Goal: Task Accomplishment & Management: Manage account settings

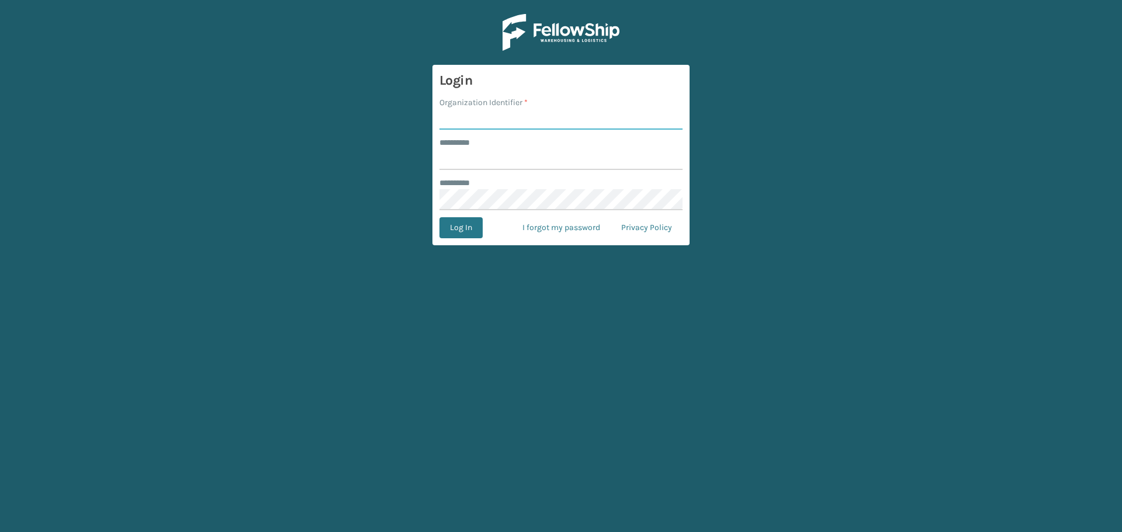
click at [492, 126] on input "Organization Identifier *" at bounding box center [560, 119] width 243 height 21
type input "superadminorganization"
click at [504, 155] on input "******** *" at bounding box center [560, 159] width 243 height 21
type input "*********"
click at [439, 217] on button "Log In" at bounding box center [460, 227] width 43 height 21
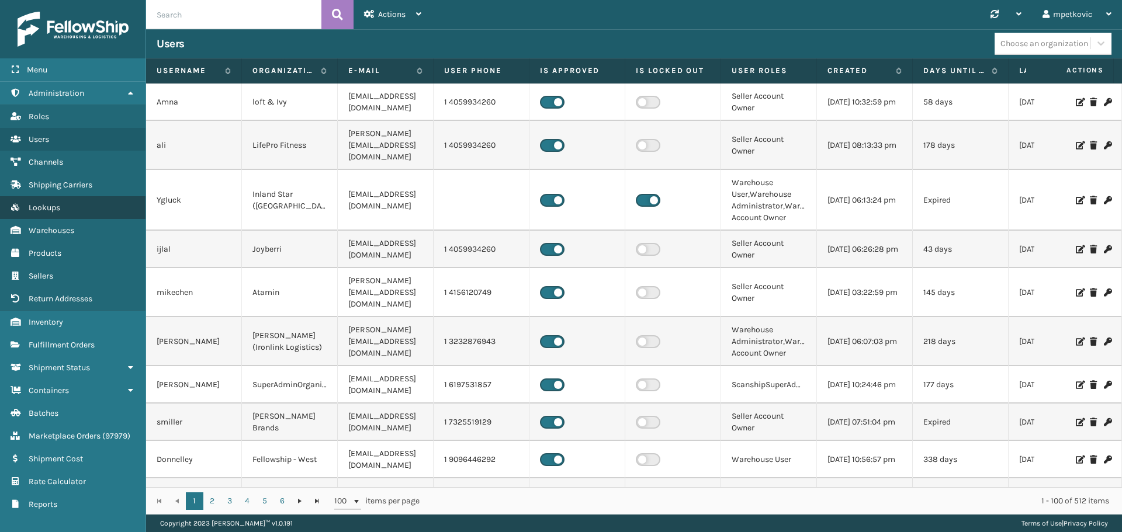
click at [60, 204] on span "Lookups" at bounding box center [45, 208] width 32 height 10
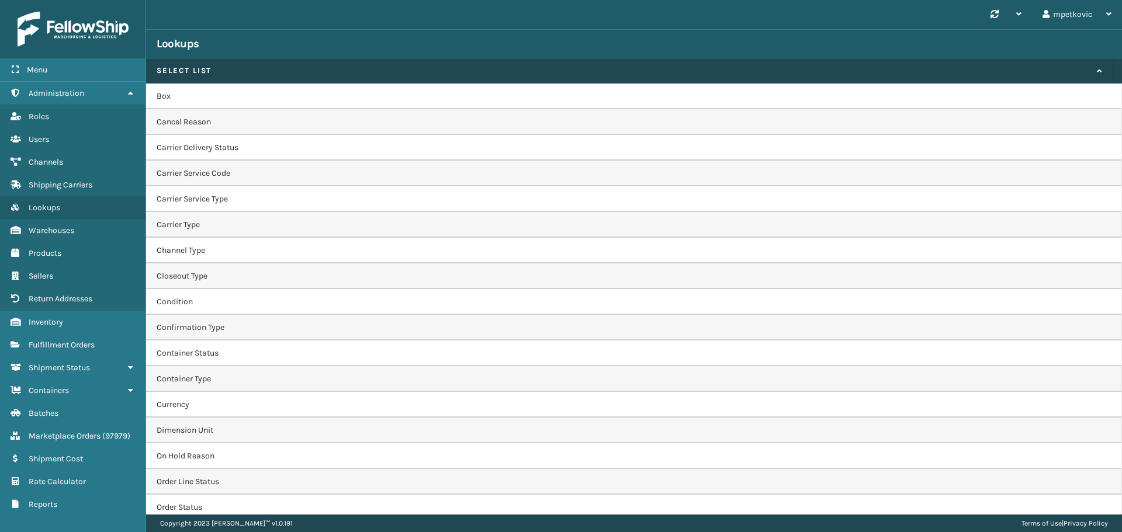
click at [205, 97] on td "Box" at bounding box center [634, 97] width 976 height 26
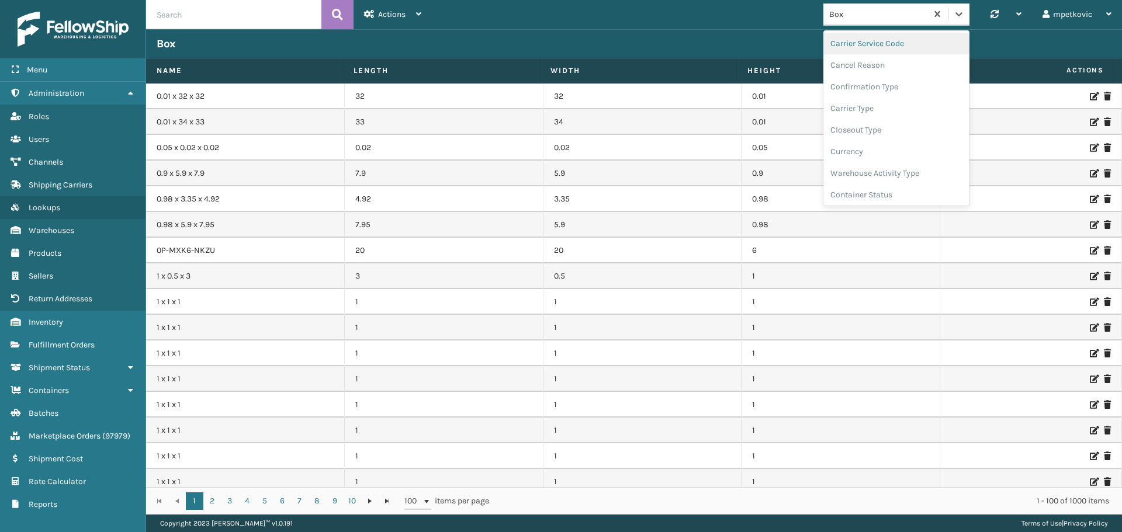
click at [853, 15] on div "Box" at bounding box center [878, 14] width 99 height 12
click at [866, 93] on div "Confirmation Type" at bounding box center [896, 87] width 146 height 22
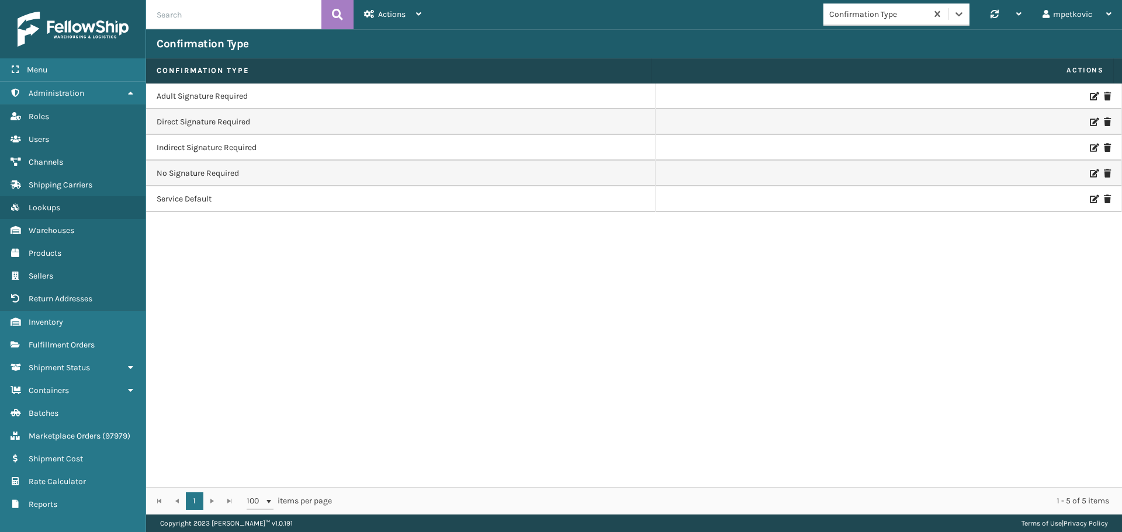
click at [1089, 93] on icon at bounding box center [1092, 96] width 7 height 8
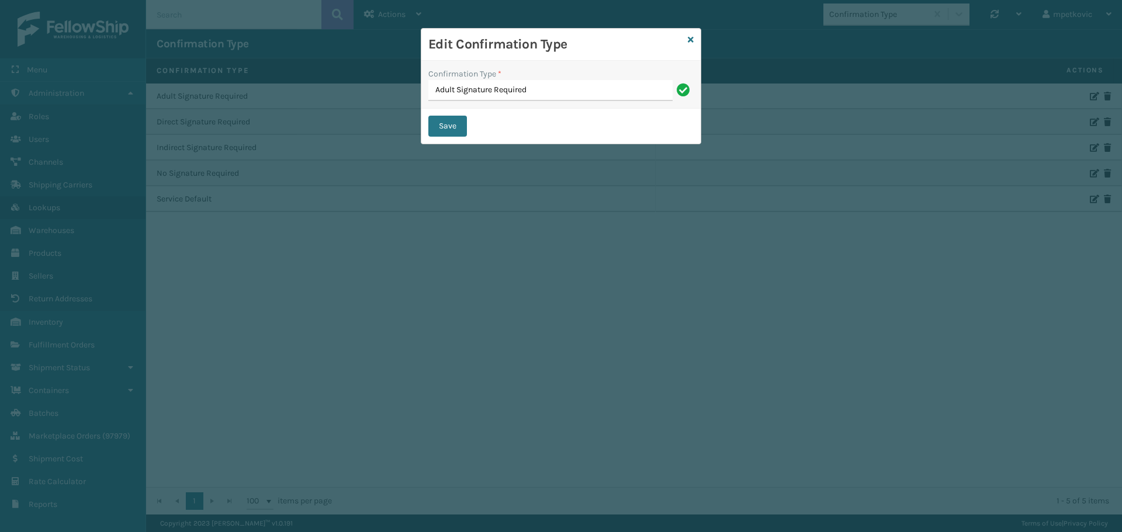
drag, startPoint x: 500, startPoint y: 128, endPoint x: 536, endPoint y: 73, distance: 65.5
click at [501, 127] on div "Save" at bounding box center [560, 126] width 279 height 35
click at [536, 92] on input "Adult Signature Required" at bounding box center [550, 90] width 244 height 21
click at [556, 67] on div "Confirmation Type * Adult Signature Required" at bounding box center [560, 85] width 279 height 48
click at [691, 40] on icon at bounding box center [691, 40] width 6 height 8
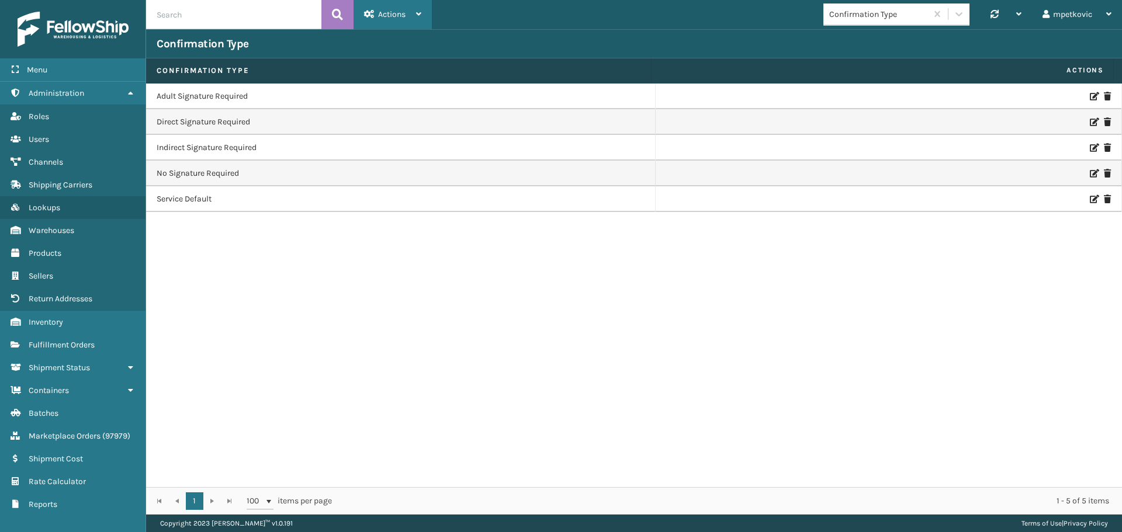
click at [394, 13] on span "Actions" at bounding box center [391, 14] width 27 height 10
click at [859, 16] on div "Confirmation Type" at bounding box center [878, 14] width 99 height 12
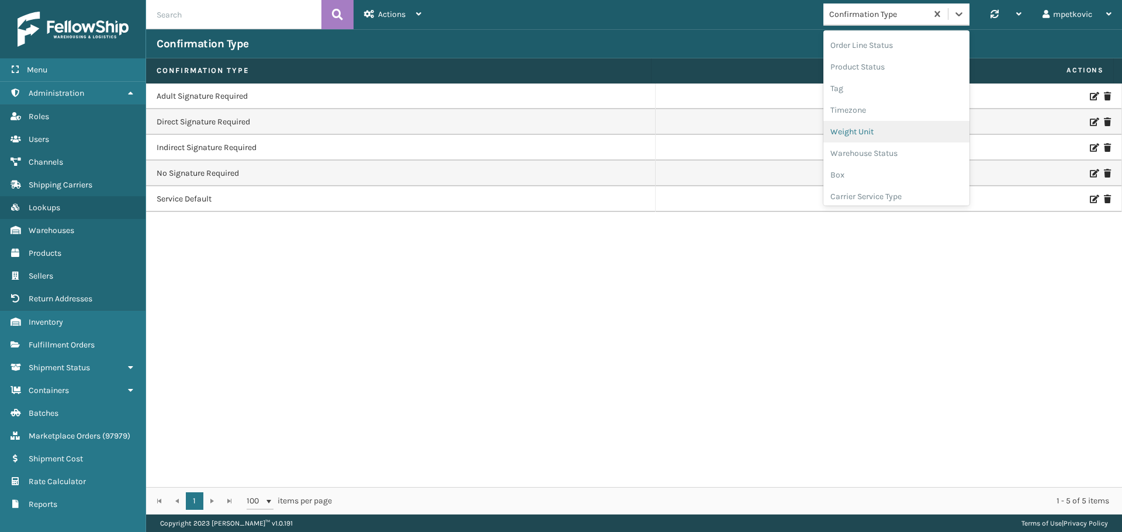
scroll to position [467, 0]
click at [886, 139] on div "Carrier Service Type" at bounding box center [896, 138] width 146 height 22
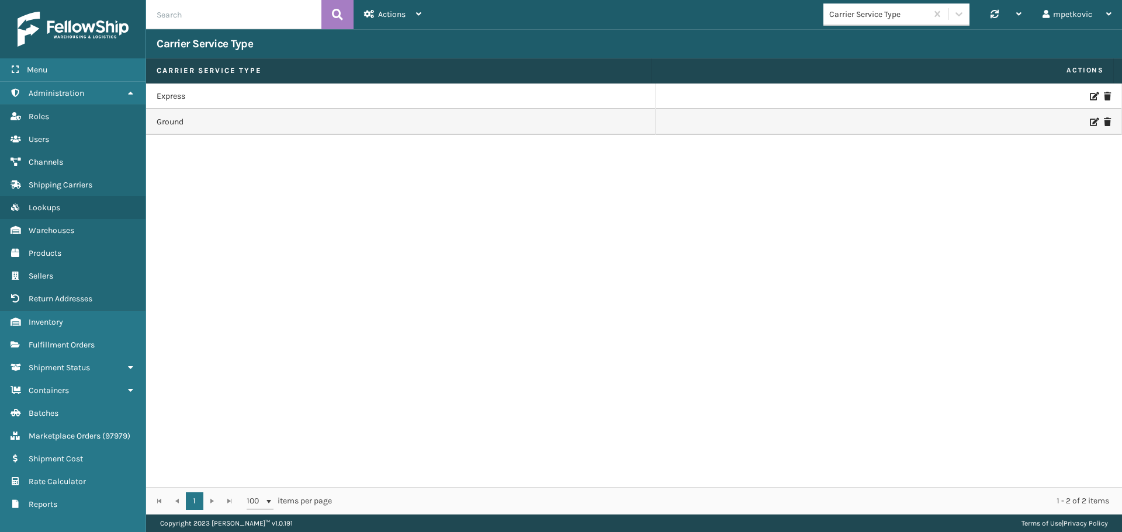
click at [1089, 96] on icon at bounding box center [1092, 96] width 7 height 8
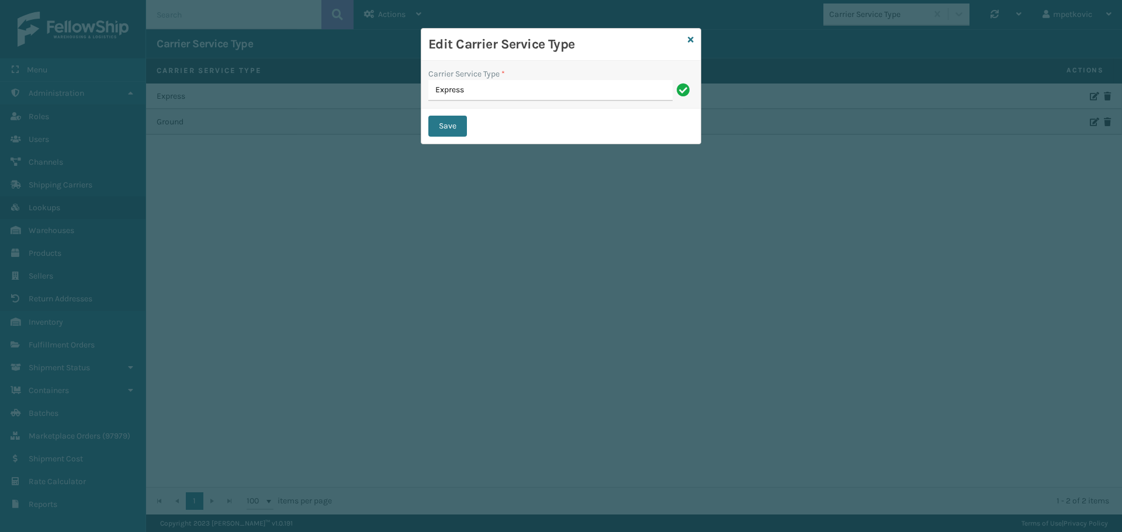
click at [523, 113] on div "Save" at bounding box center [560, 126] width 279 height 35
click at [522, 88] on input "Express" at bounding box center [550, 90] width 244 height 21
click at [542, 65] on div "Carrier Service Type * Express" at bounding box center [560, 85] width 279 height 48
click at [689, 37] on icon at bounding box center [691, 40] width 6 height 8
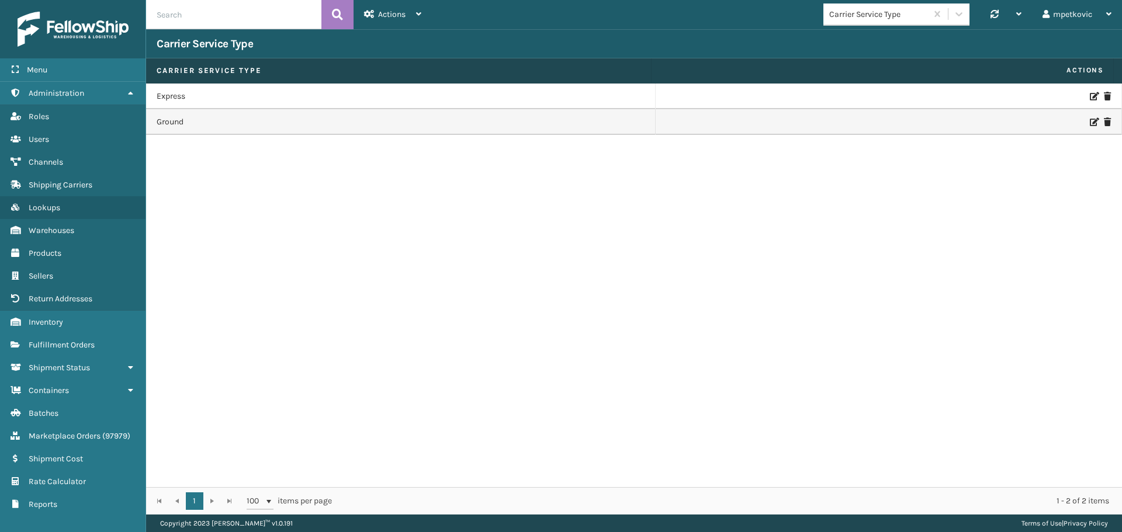
drag, startPoint x: 560, startPoint y: 216, endPoint x: 464, endPoint y: 169, distance: 107.1
click at [557, 216] on div "Express Ground" at bounding box center [634, 286] width 976 height 404
click at [1080, 99] on div at bounding box center [888, 96] width 445 height 8
click at [1089, 98] on icon at bounding box center [1092, 96] width 7 height 8
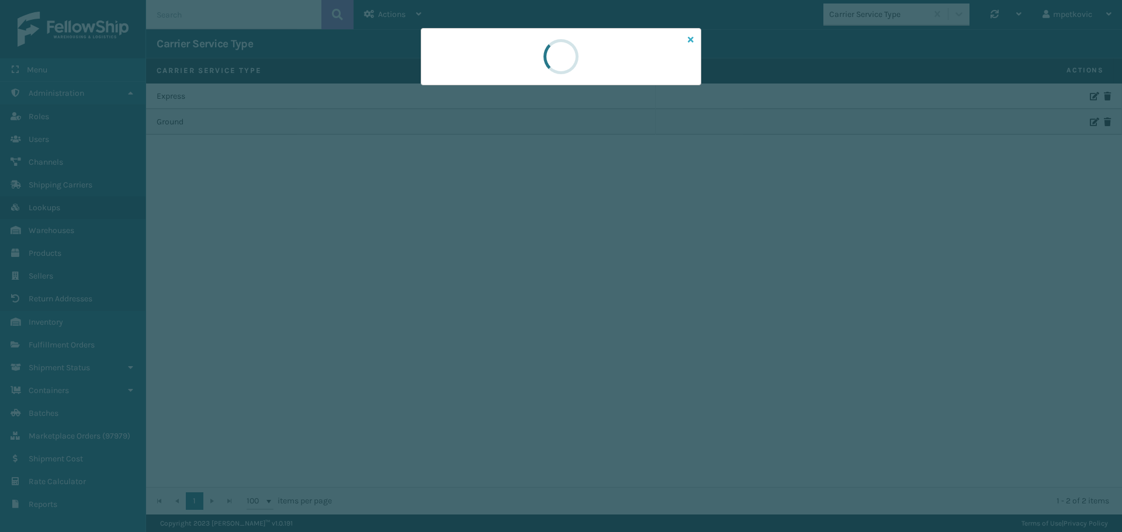
click at [689, 37] on icon at bounding box center [691, 40] width 6 height 8
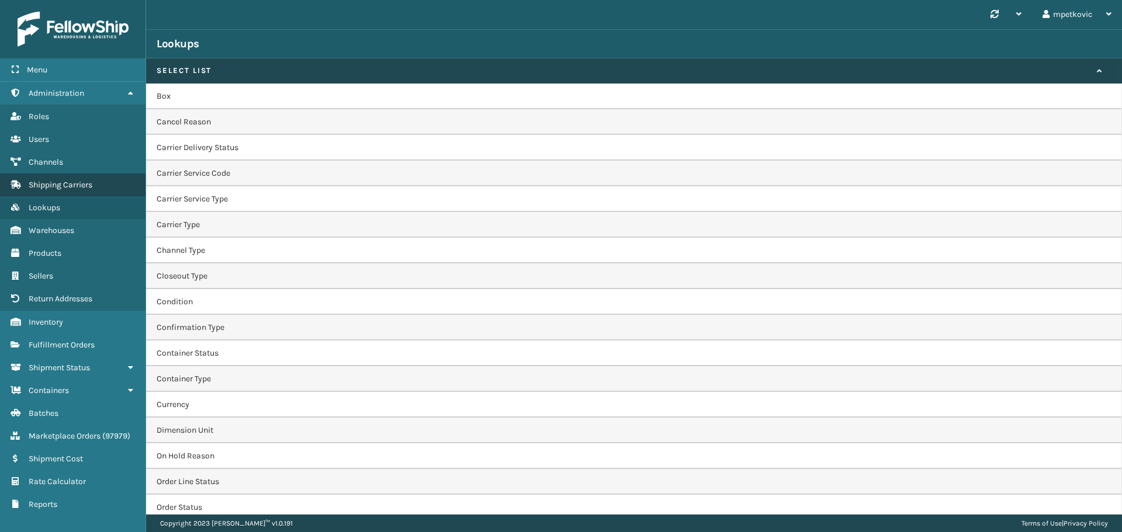
click at [72, 188] on span "Shipping Carriers" at bounding box center [61, 185] width 64 height 10
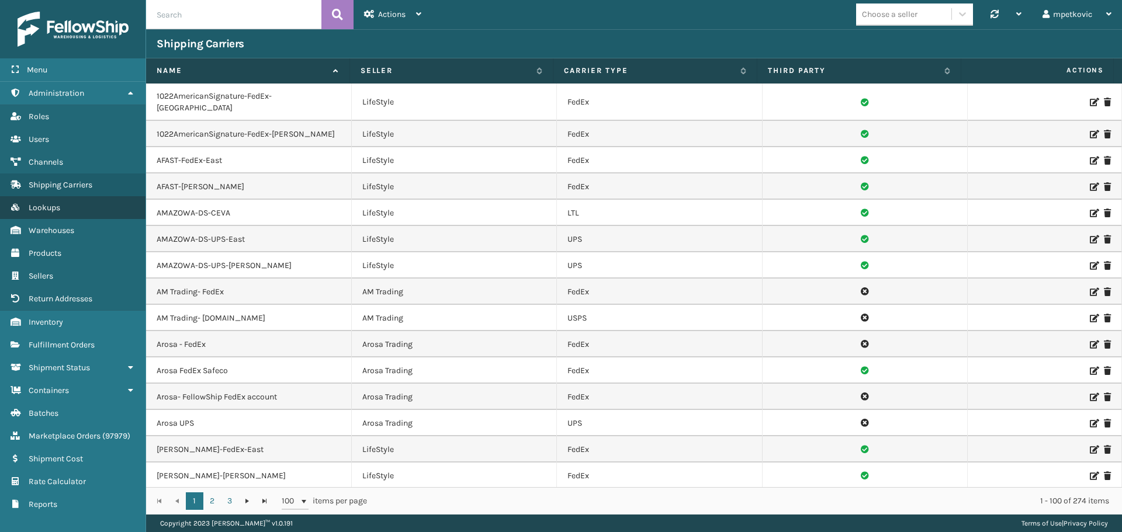
click at [45, 204] on span "Lookups" at bounding box center [45, 208] width 32 height 10
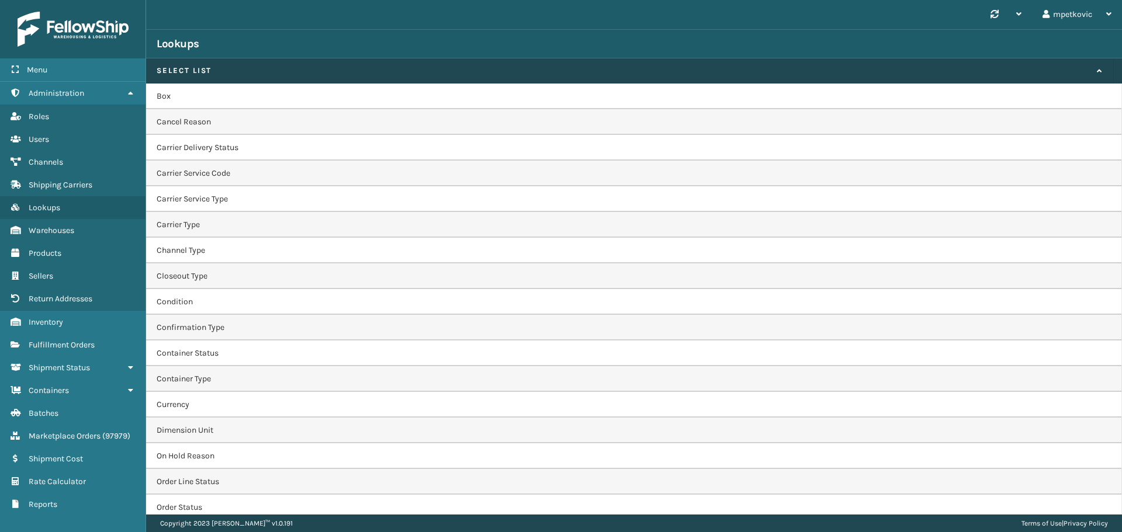
click at [233, 192] on td "Carrier Service Type" at bounding box center [634, 199] width 976 height 26
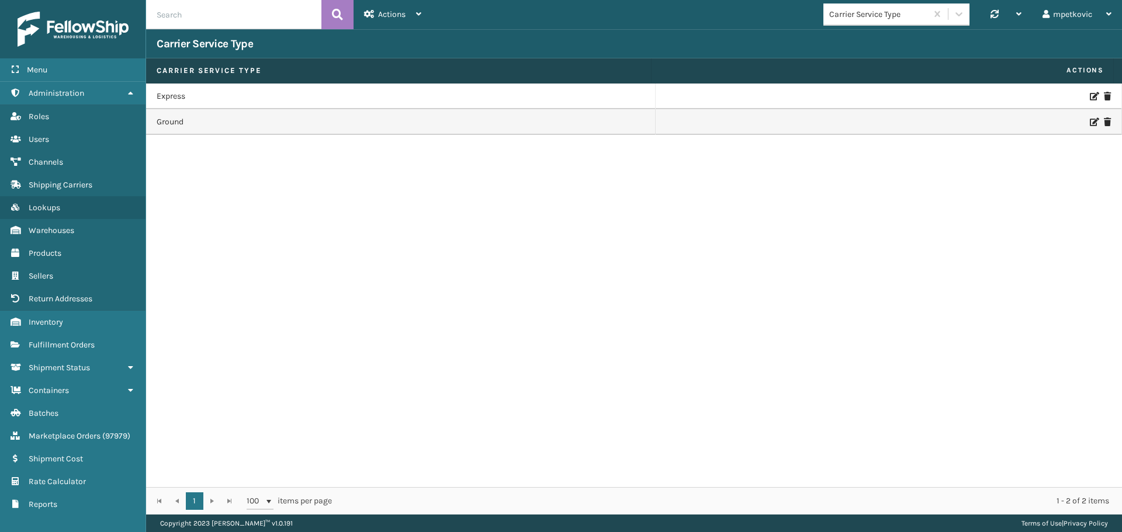
click at [1089, 96] on icon at bounding box center [1092, 96] width 7 height 8
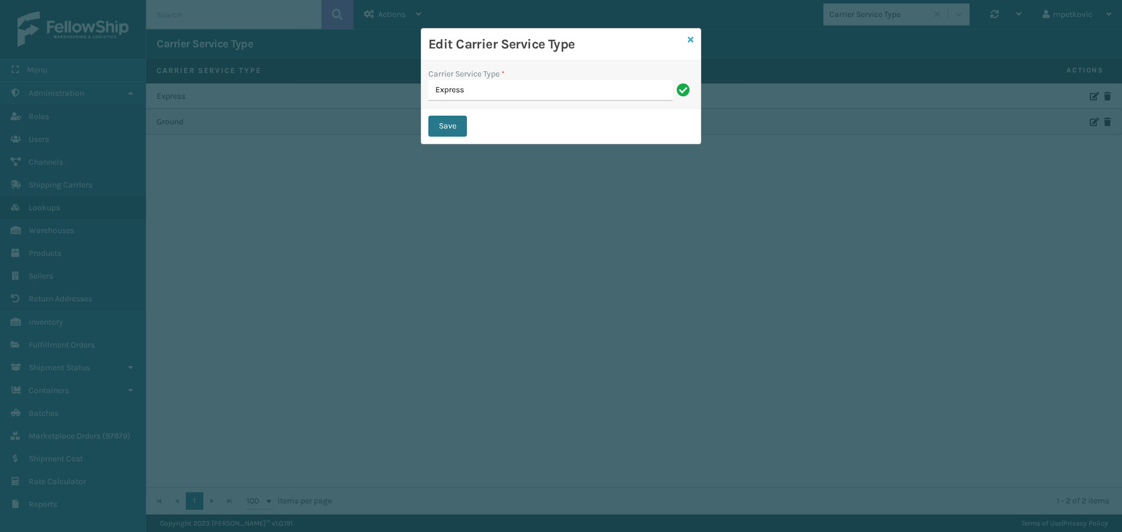
click at [692, 42] on icon at bounding box center [691, 40] width 6 height 8
